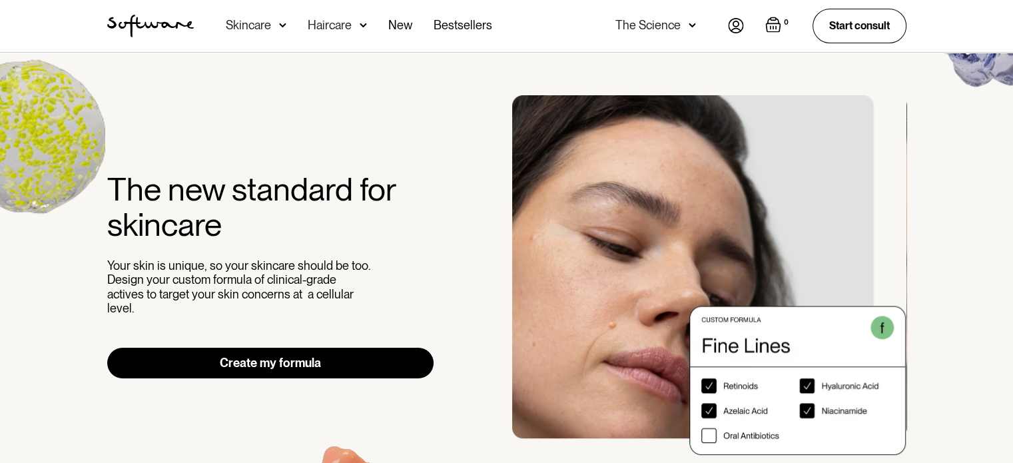
click at [735, 25] on img at bounding box center [736, 25] width 16 height 15
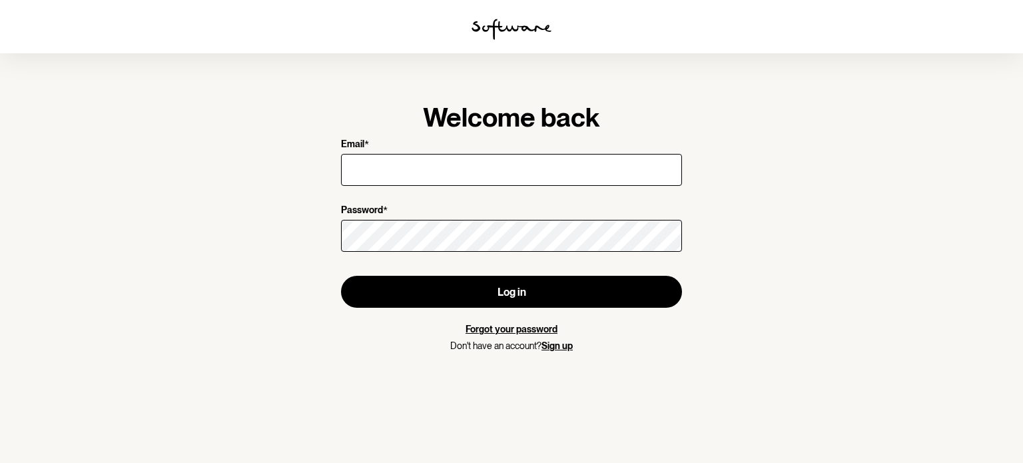
type input "shareebee2@gmail.com"
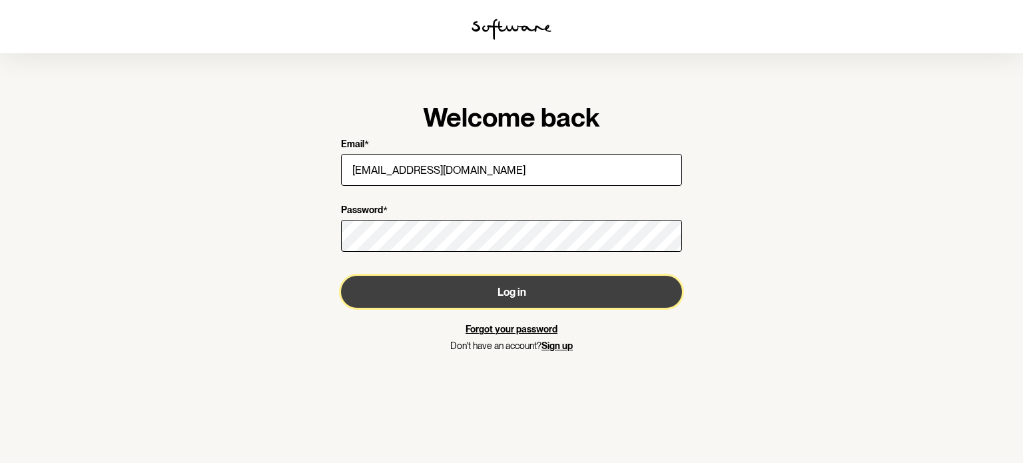
click at [515, 285] on button "Log in" at bounding box center [511, 292] width 341 height 32
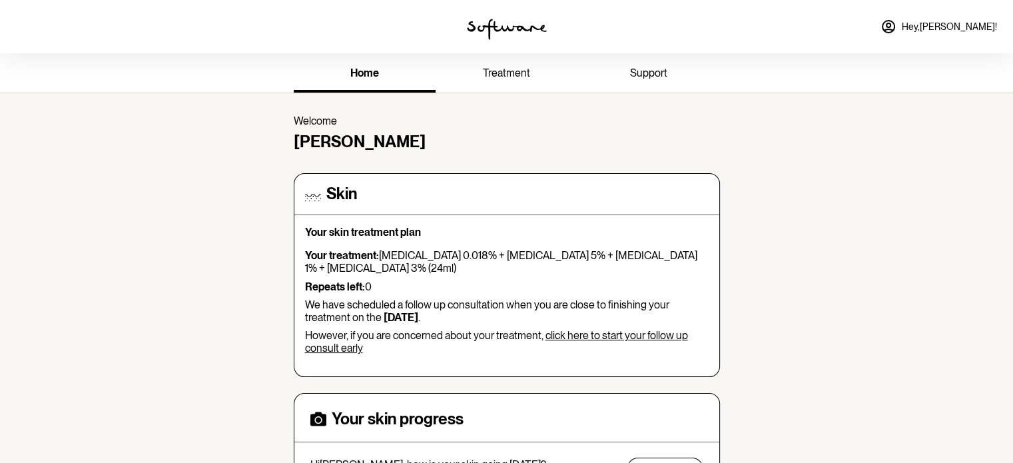
click at [663, 71] on span "support" at bounding box center [648, 73] width 37 height 13
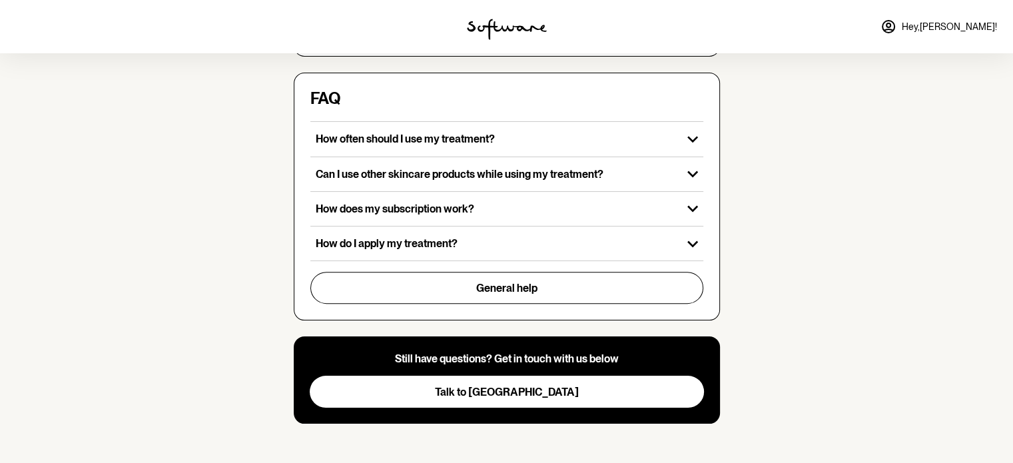
scroll to position [408, 0]
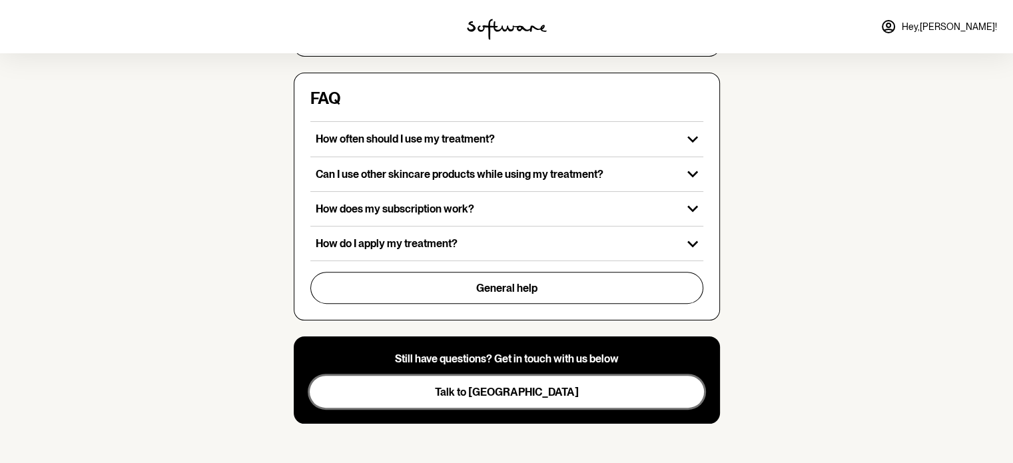
click at [527, 391] on span "Talk to [GEOGRAPHIC_DATA]" at bounding box center [507, 392] width 144 height 13
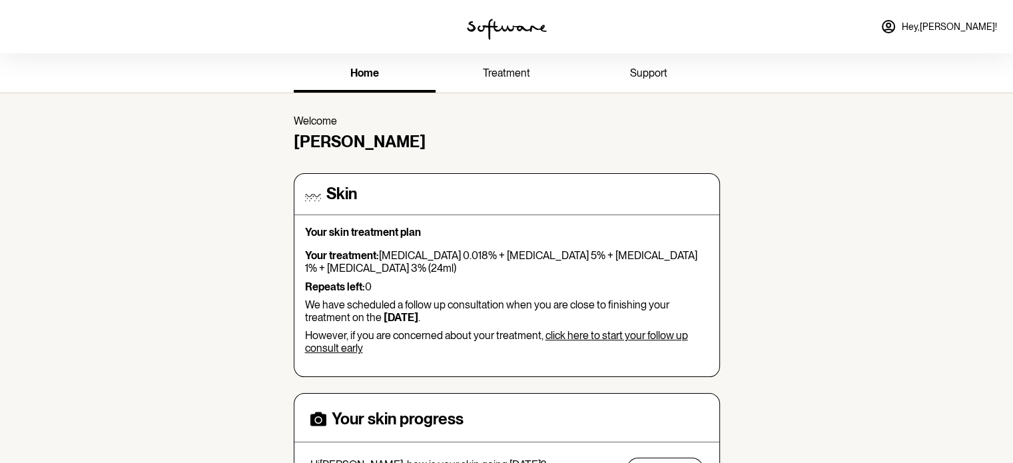
click at [960, 31] on span "Hey, [PERSON_NAME] !" at bounding box center [949, 26] width 95 height 11
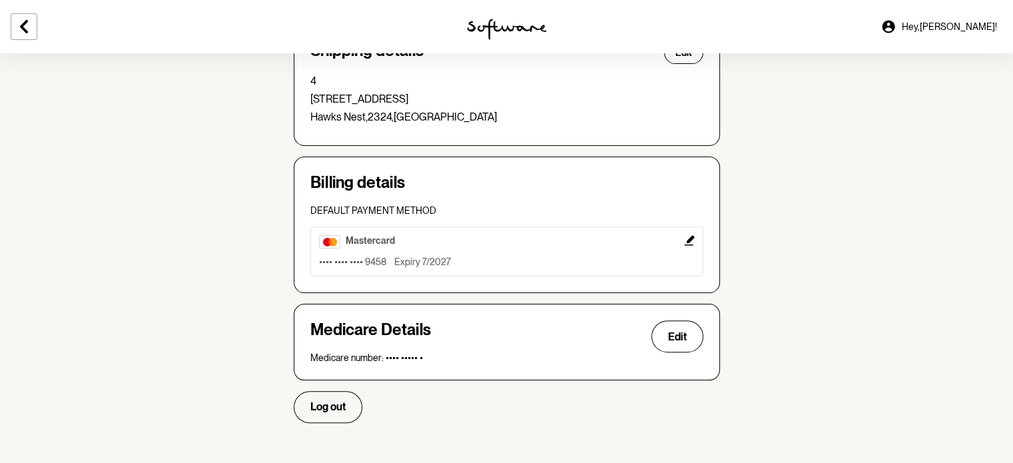
scroll to position [402, 0]
click at [687, 241] on icon "Edit" at bounding box center [689, 239] width 11 height 11
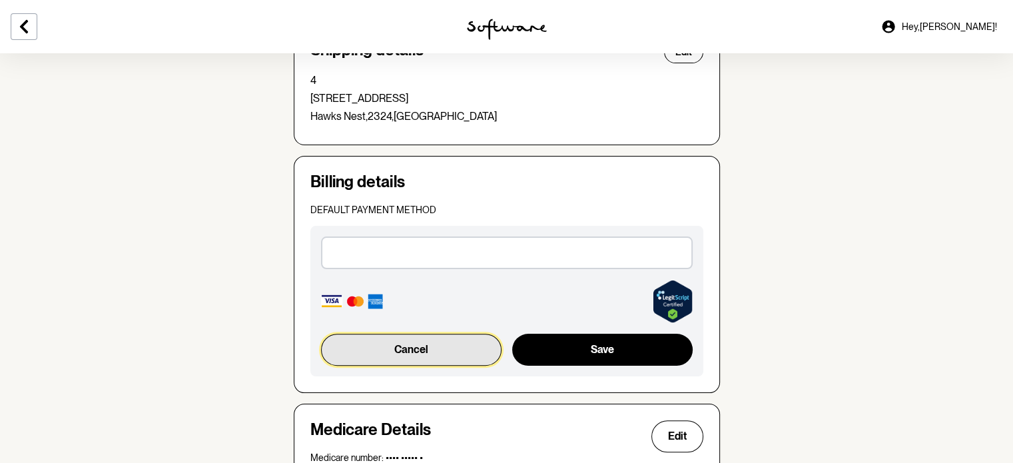
click at [376, 350] on button "Cancel" at bounding box center [411, 350] width 181 height 32
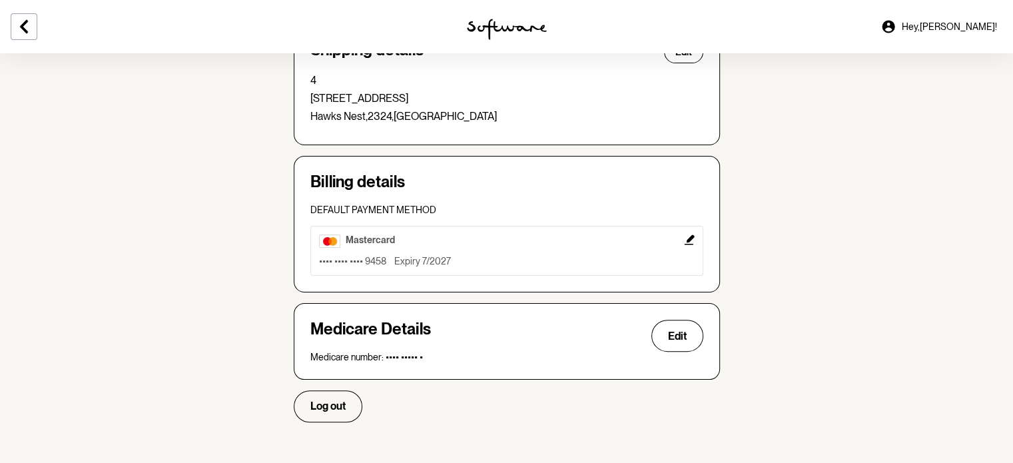
click at [691, 239] on icon "Edit" at bounding box center [689, 239] width 11 height 11
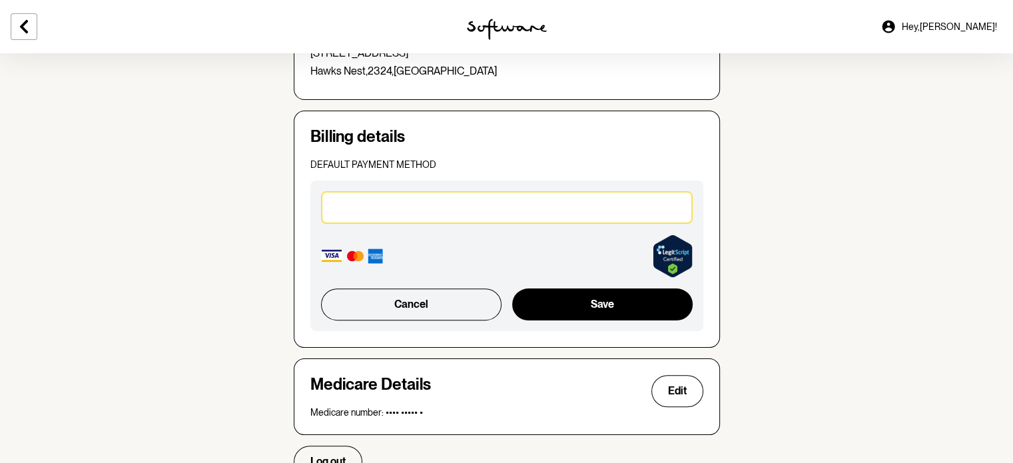
scroll to position [469, 0]
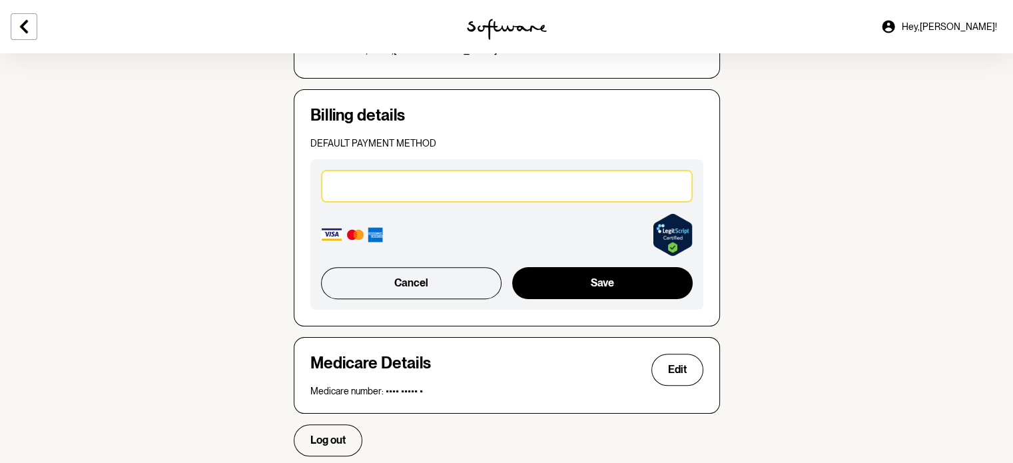
click at [872, 208] on section "Account Your details Edit Name: [PERSON_NAME] Email: [EMAIL_ADDRESS][DOMAIN_NAM…" at bounding box center [506, 30] width 1013 height 893
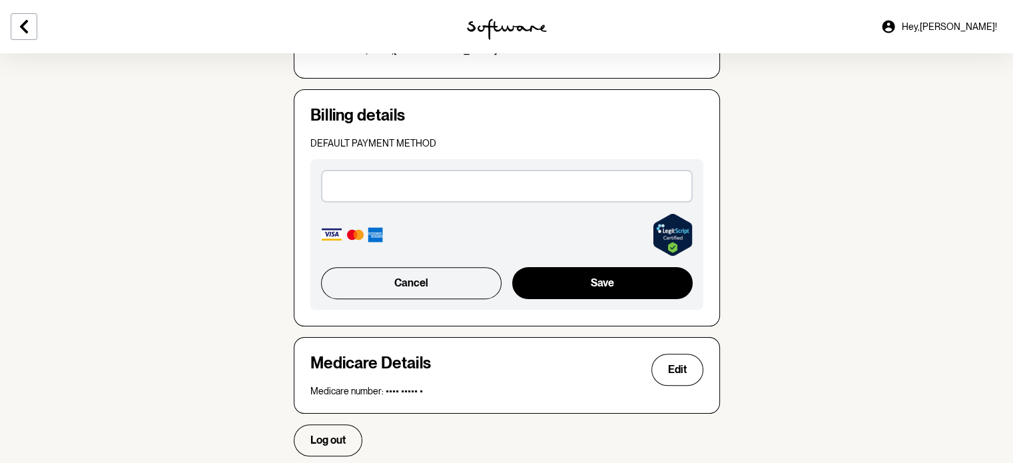
drag, startPoint x: 815, startPoint y: 242, endPoint x: 820, endPoint y: 250, distance: 8.7
click at [816, 243] on section "Account Your details Edit Name: [PERSON_NAME] Email: [EMAIL_ADDRESS][DOMAIN_NAM…" at bounding box center [506, 30] width 1013 height 893
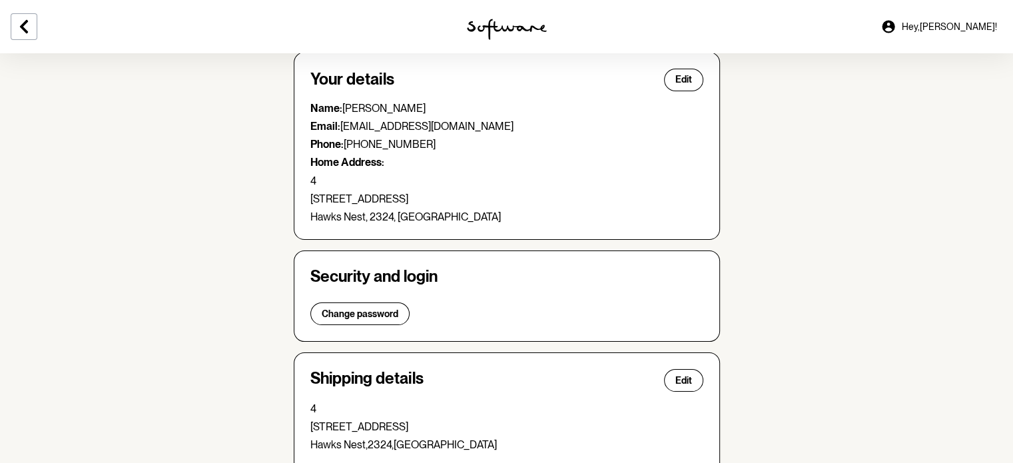
scroll to position [0, 0]
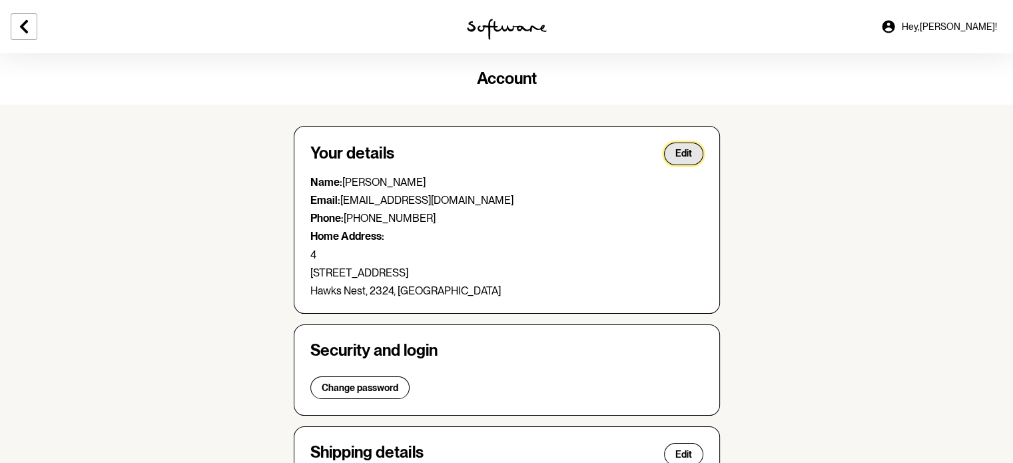
click at [681, 153] on span "Edit" at bounding box center [683, 153] width 17 height 11
select select "[GEOGRAPHIC_DATA]"
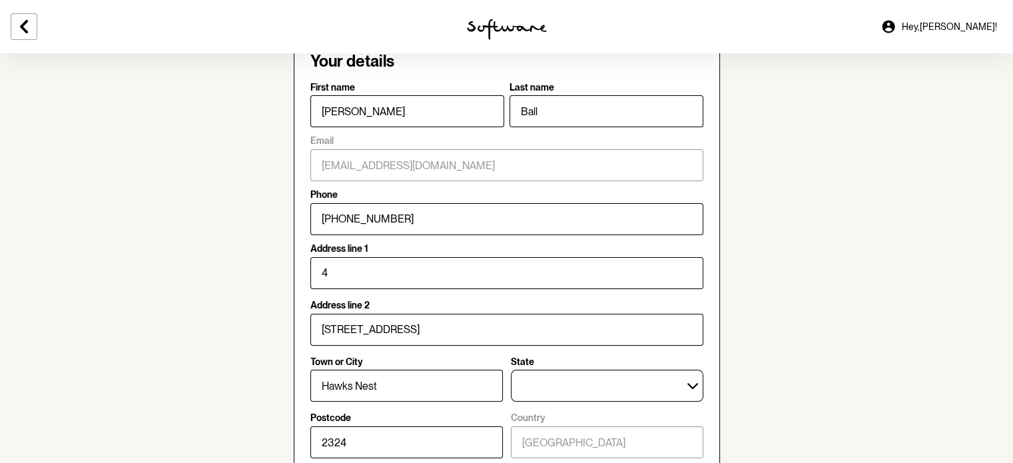
scroll to position [200, 0]
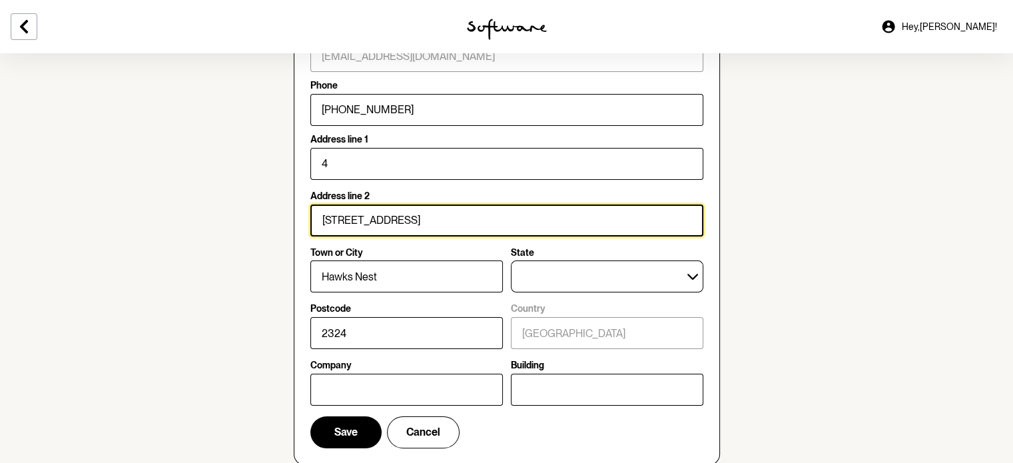
drag, startPoint x: 434, startPoint y: 226, endPoint x: 238, endPoint y: 231, distance: 195.9
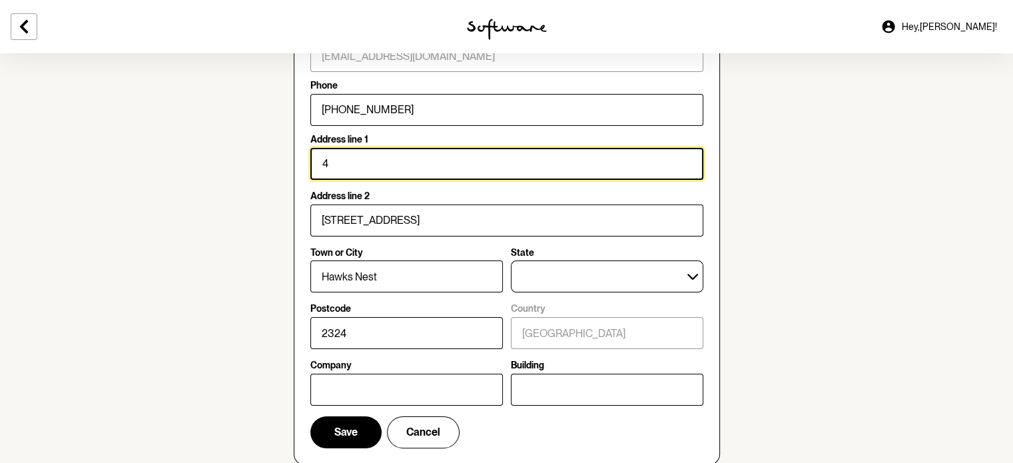
drag, startPoint x: 344, startPoint y: 164, endPoint x: 304, endPoint y: 163, distance: 39.3
click at [304, 163] on div "Your details First name [PERSON_NAME] Last name Ball Email [EMAIL_ADDRESS][DOMA…" at bounding box center [507, 195] width 426 height 539
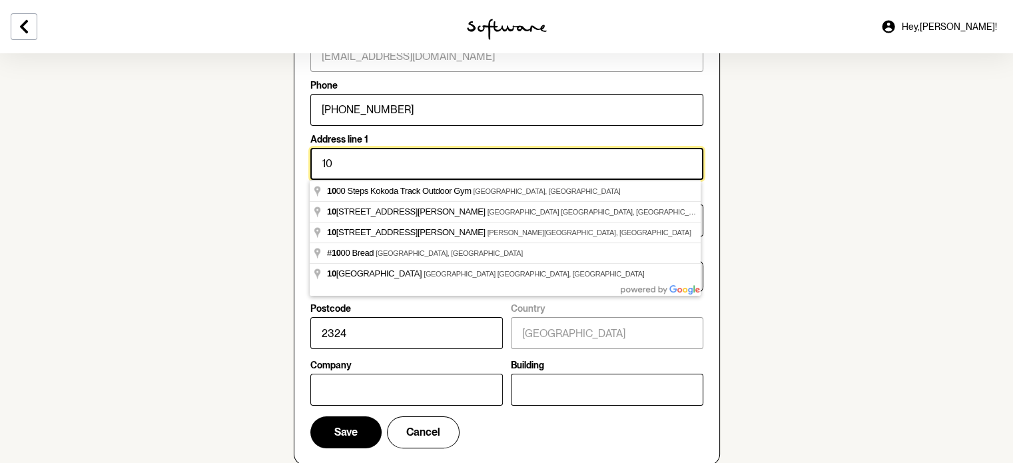
type input "10"
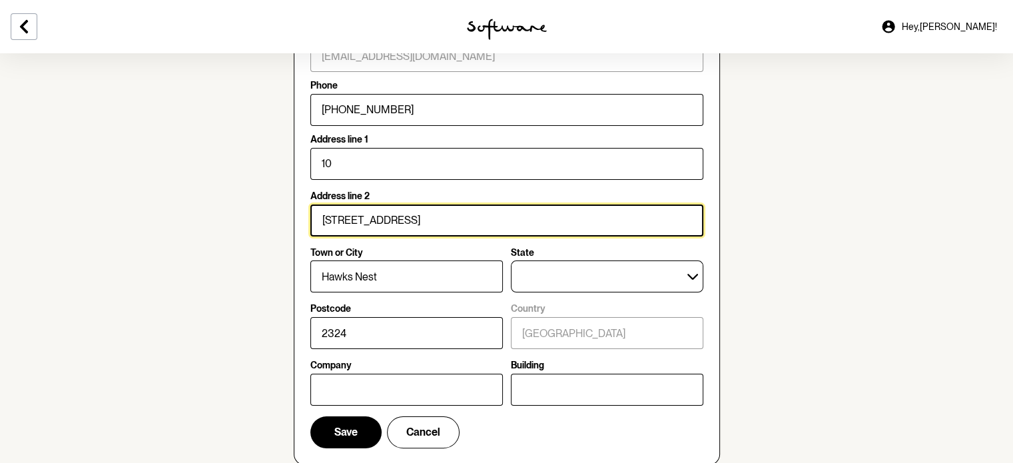
type input "[STREET_ADDRESS]"
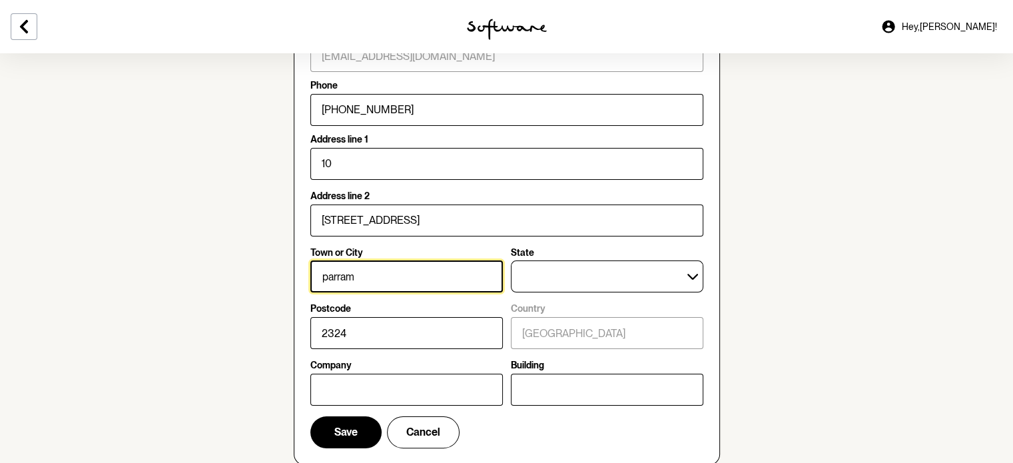
type input "[GEOGRAPHIC_DATA]"
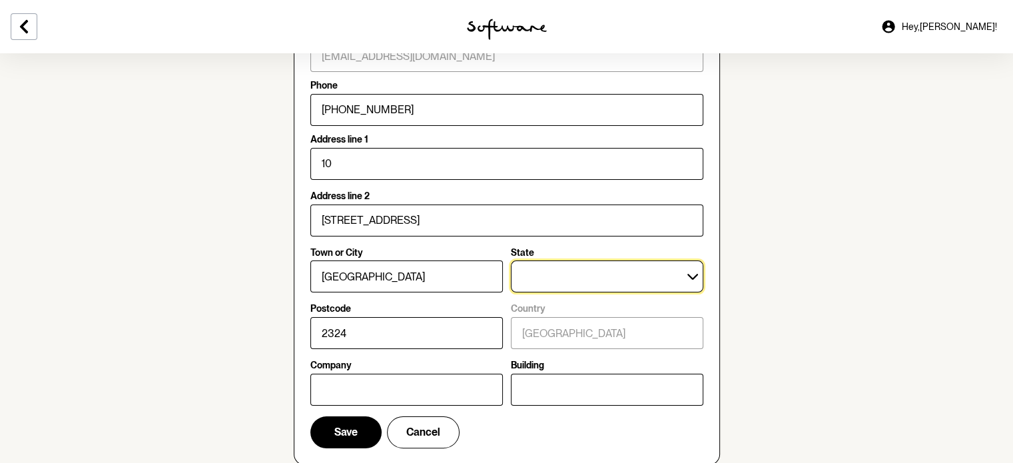
select select "QLD"
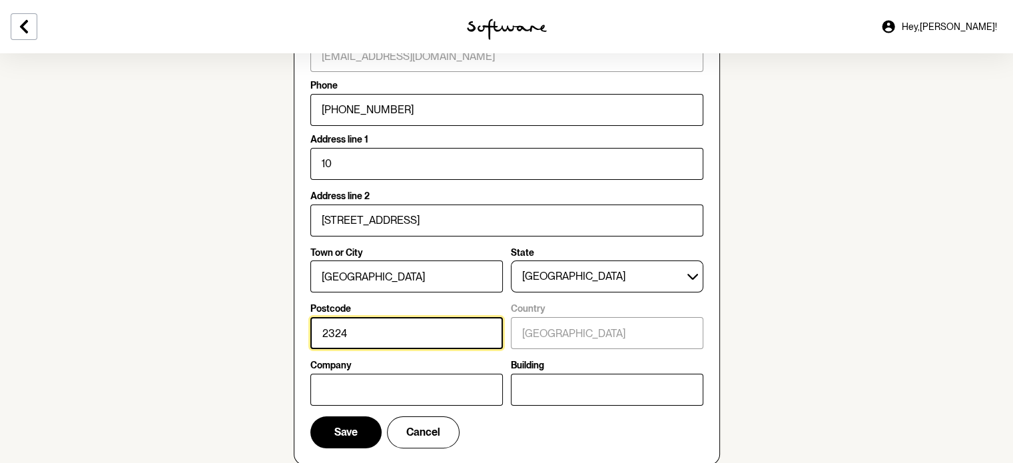
click at [418, 337] on input "2324" at bounding box center [406, 333] width 192 height 32
type input "2"
type input "4870"
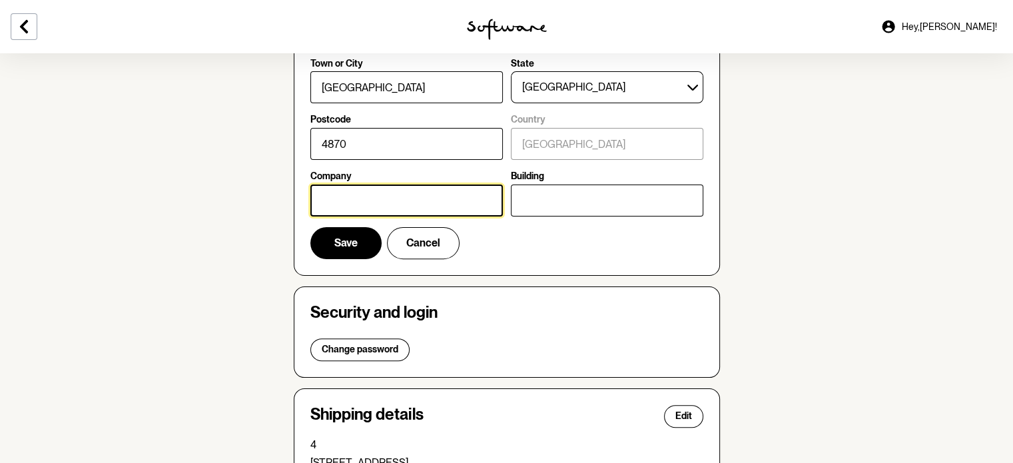
scroll to position [400, 0]
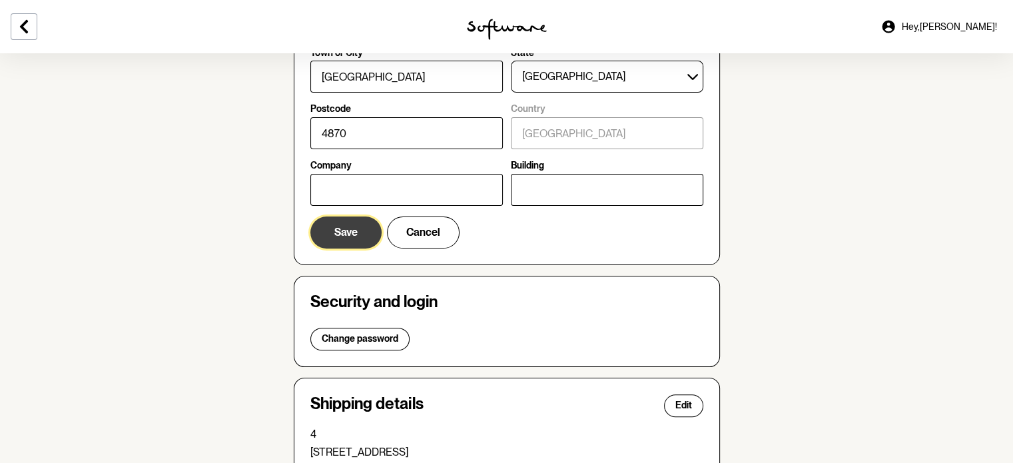
click at [360, 228] on button "Save" at bounding box center [345, 232] width 71 height 32
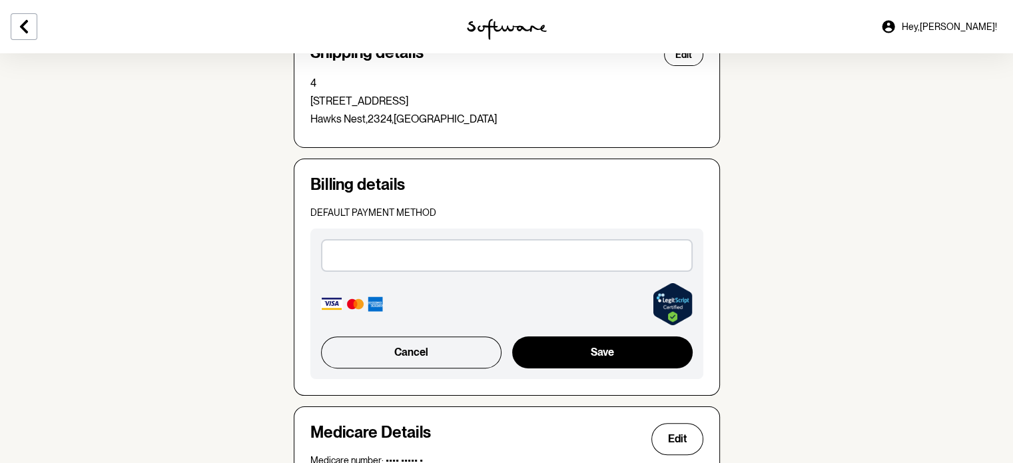
click at [717, 178] on div "Billing details Default payment method Cancel Save" at bounding box center [507, 276] width 426 height 237
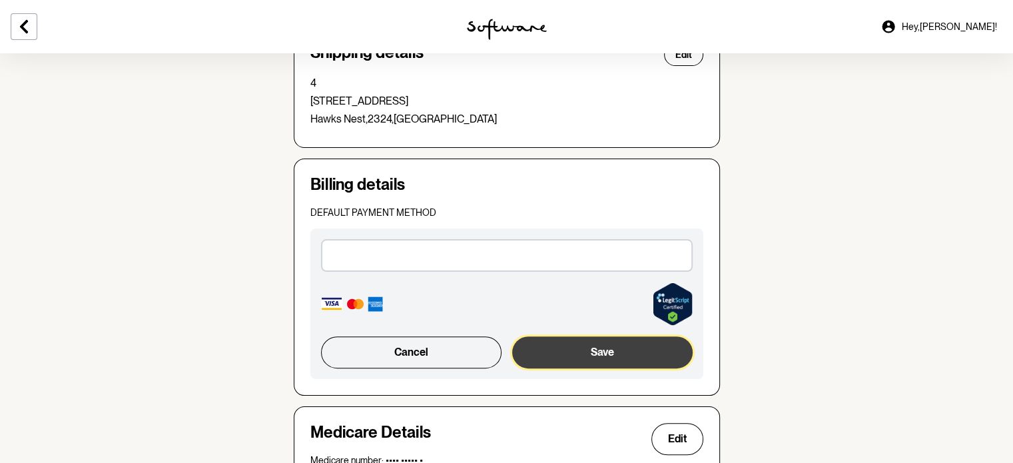
click at [593, 343] on button "Save" at bounding box center [602, 352] width 180 height 32
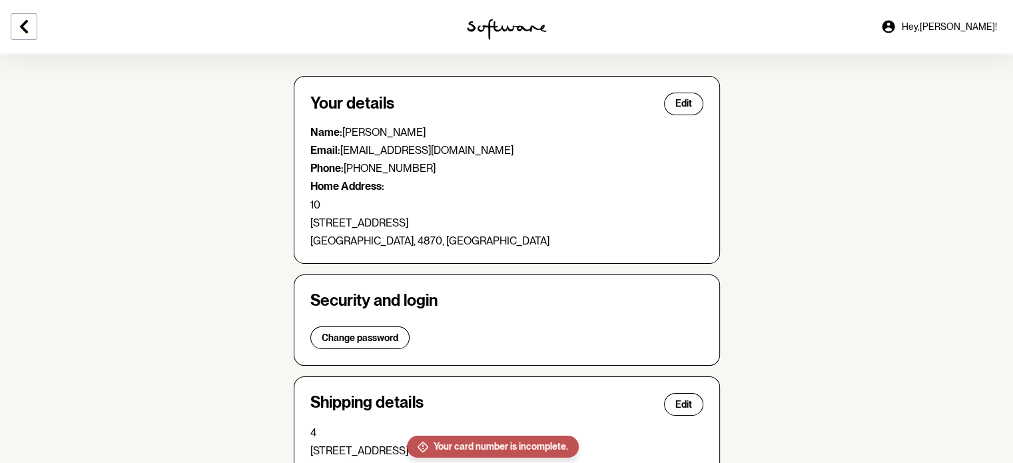
scroll to position [0, 0]
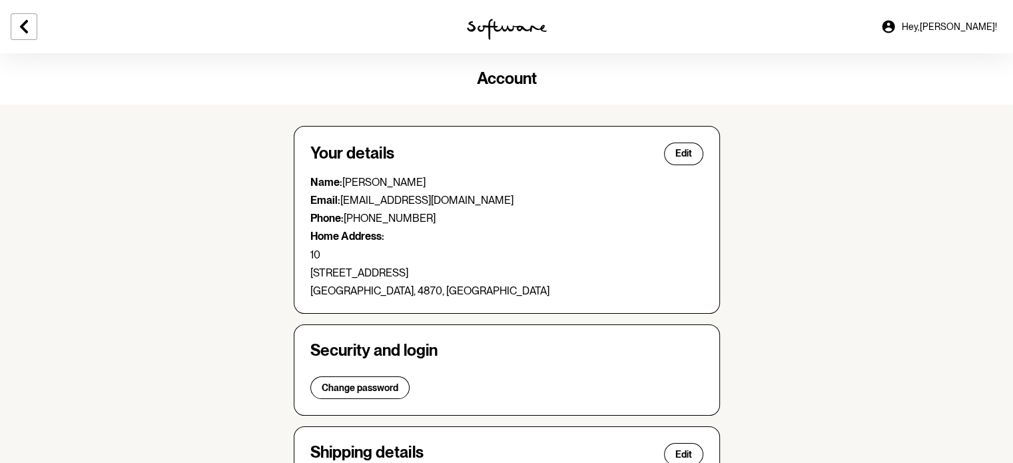
click at [972, 26] on span "Hey, [PERSON_NAME] !" at bounding box center [949, 26] width 95 height 11
click at [957, 23] on span "Hey, [PERSON_NAME] !" at bounding box center [949, 26] width 95 height 11
click at [968, 26] on span "Hey, [PERSON_NAME] !" at bounding box center [949, 26] width 95 height 11
click at [541, 84] on h4 "Account" at bounding box center [506, 78] width 1013 height 19
click at [28, 31] on icon at bounding box center [24, 27] width 16 height 16
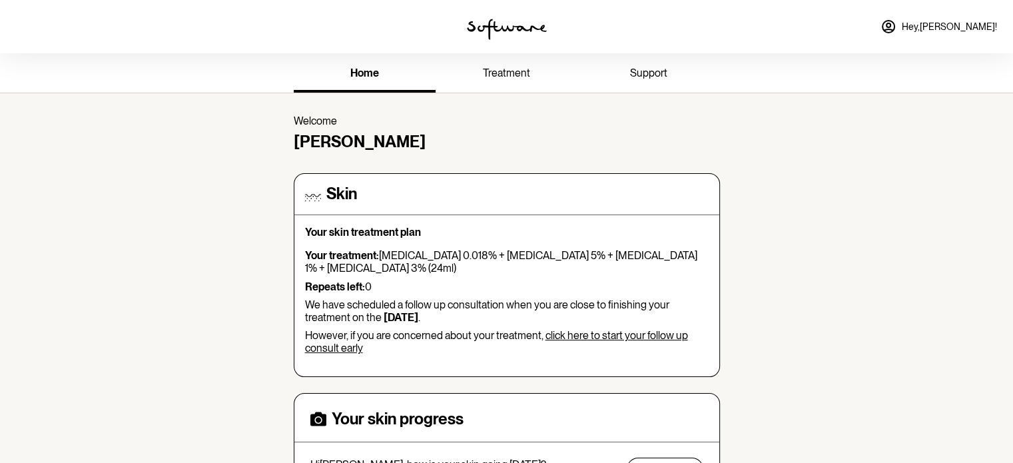
click at [642, 74] on span "support" at bounding box center [648, 73] width 37 height 13
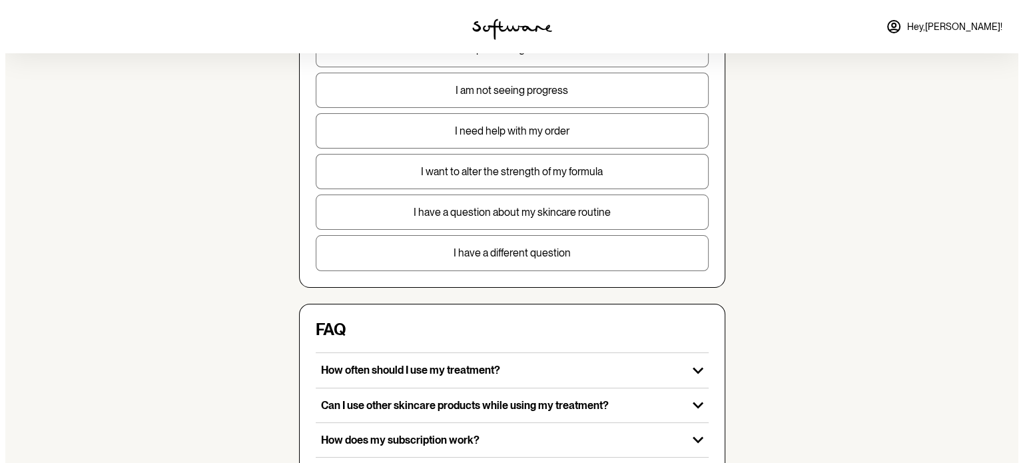
scroll to position [200, 0]
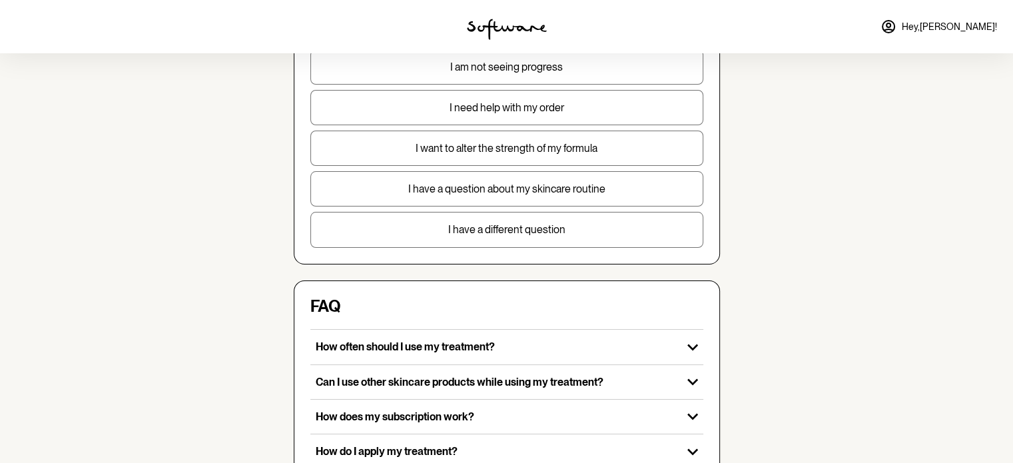
click at [549, 230] on p "I have a different question" at bounding box center [507, 229] width 392 height 13
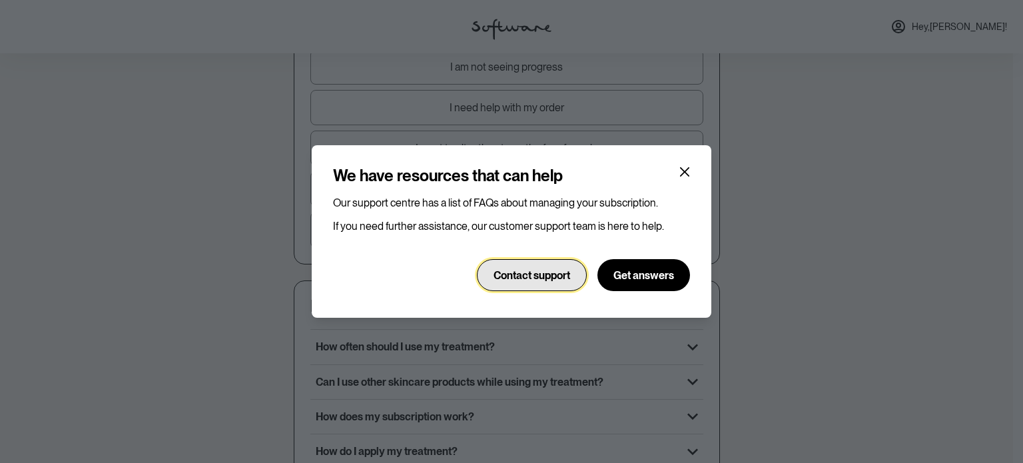
click at [527, 267] on button "Contact support" at bounding box center [532, 275] width 110 height 32
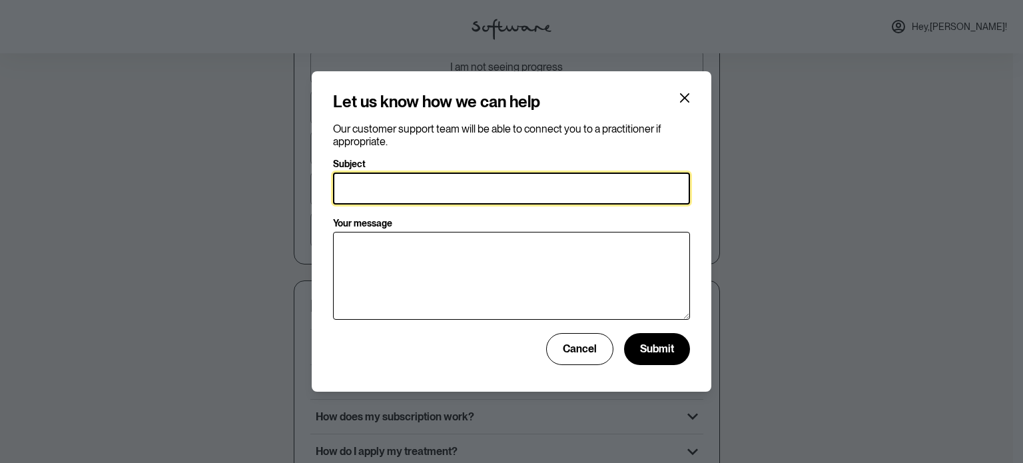
click at [450, 201] on input "Subject" at bounding box center [511, 188] width 357 height 32
type input "DELETE MY ACCOUNT"
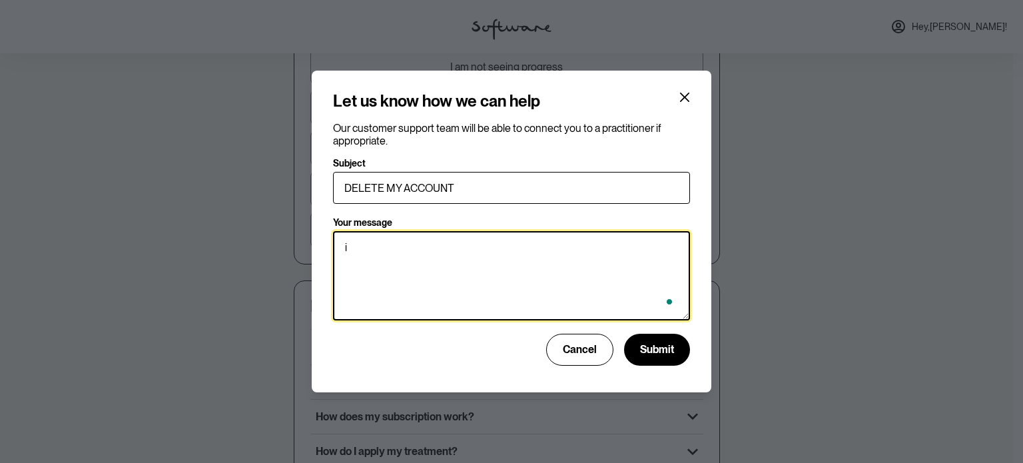
type textarea "i"
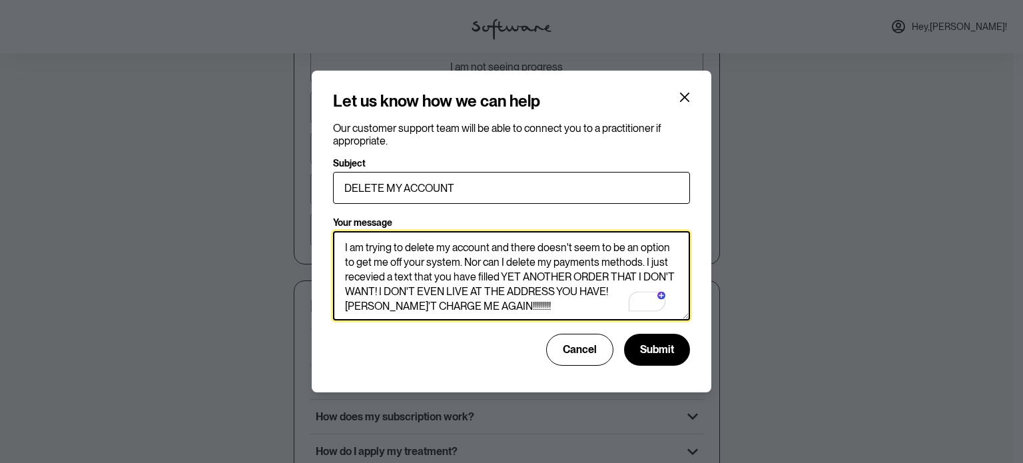
scroll to position [8, 0]
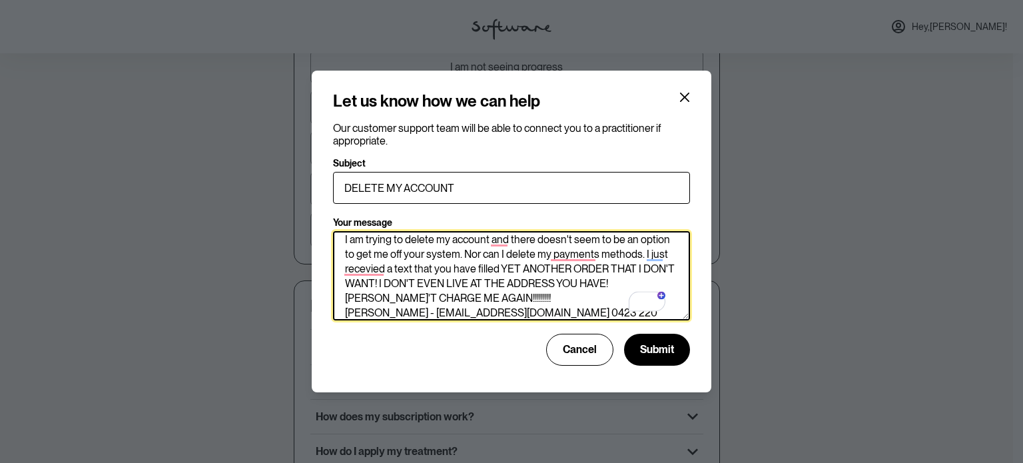
click at [595, 256] on textarea "I am trying to delete my account and there doesn't seem to be an option to get …" at bounding box center [511, 275] width 357 height 89
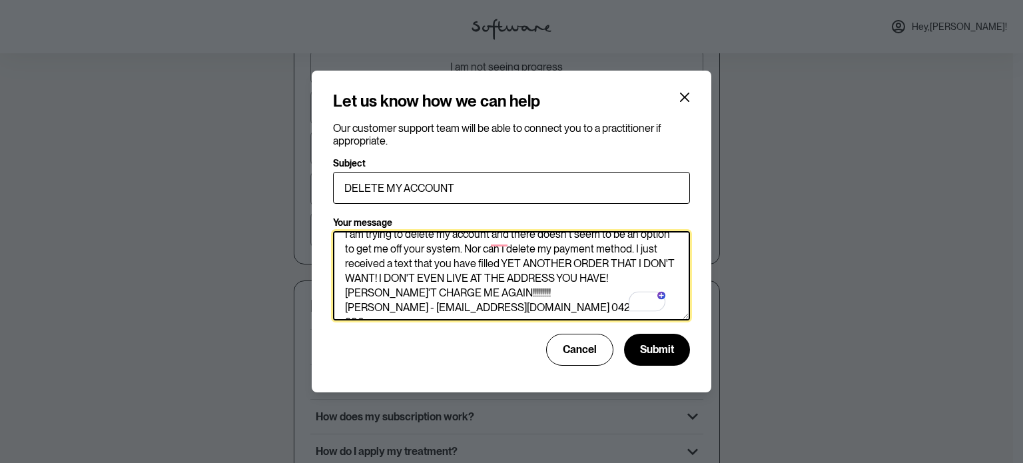
scroll to position [14, 0]
click at [557, 291] on textarea "I am trying to delete my account and there doesn't seem to be an option to get …" at bounding box center [511, 275] width 357 height 89
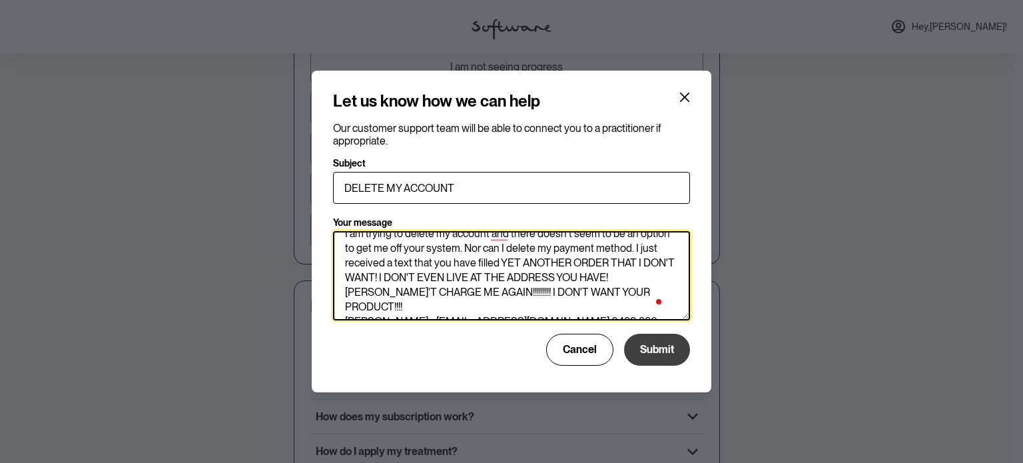
type textarea "I am trying to delete my account and there doesn't seem to be an option to get …"
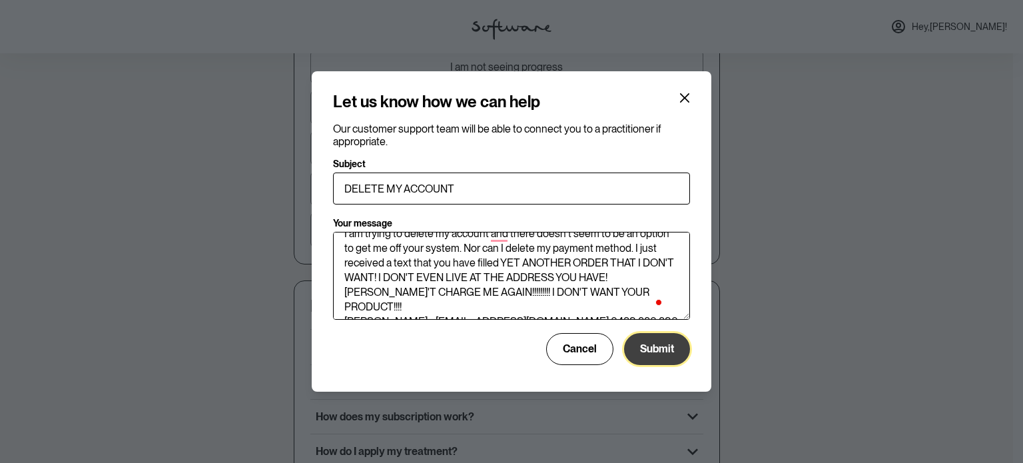
click at [665, 346] on span "Submit" at bounding box center [657, 348] width 34 height 13
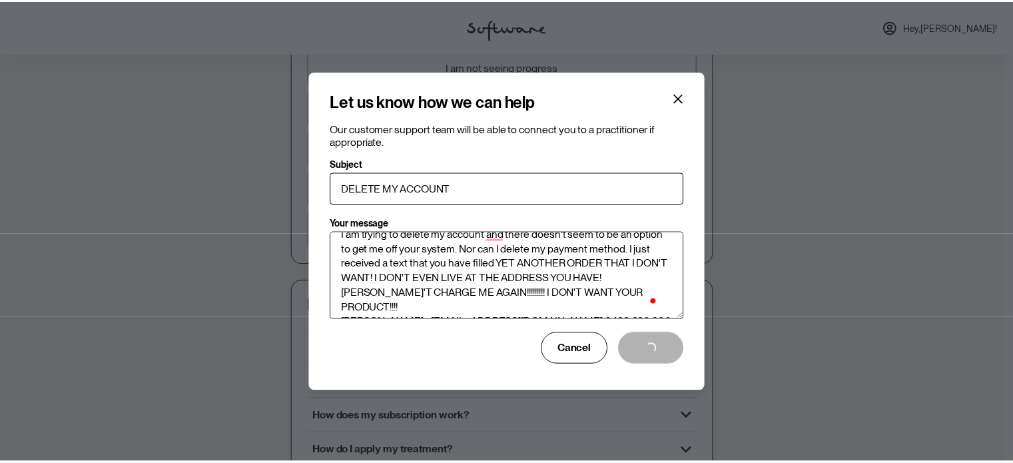
scroll to position [13, 0]
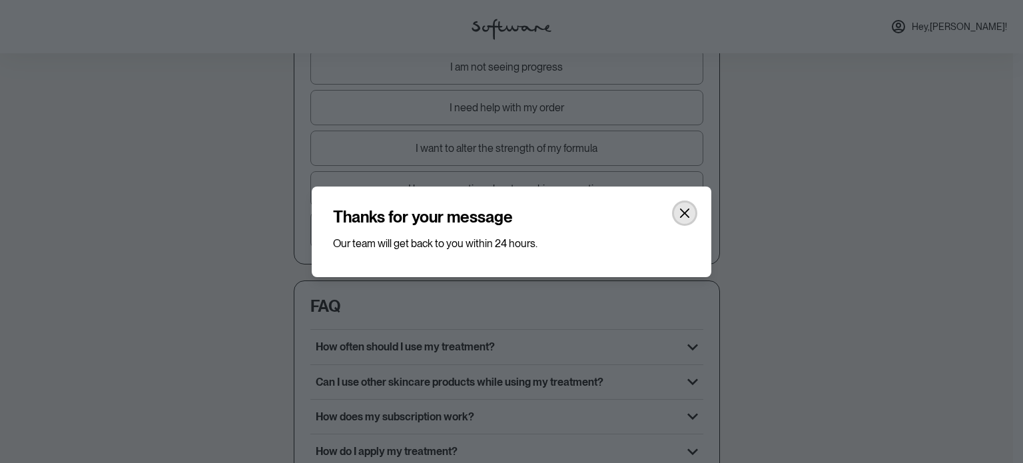
click at [684, 202] on button "Close" at bounding box center [684, 212] width 21 height 21
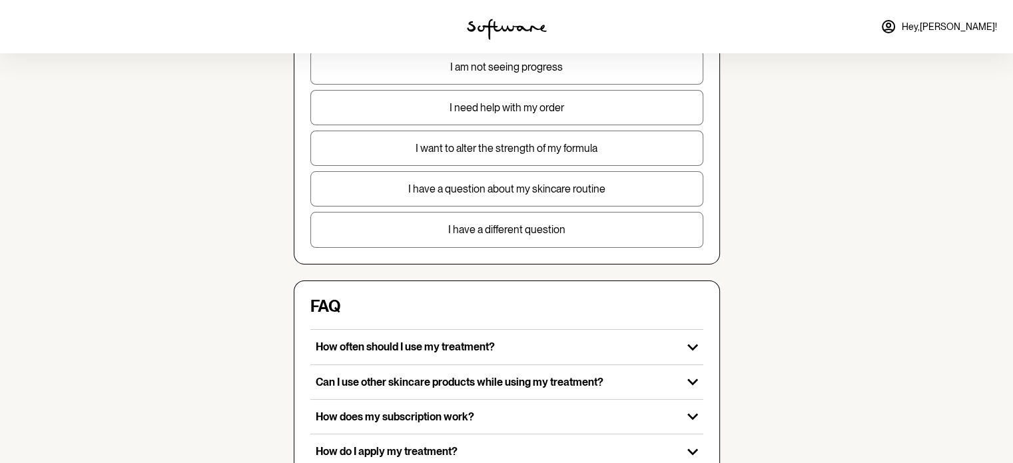
scroll to position [0, 0]
